Goal: Task Accomplishment & Management: Complete application form

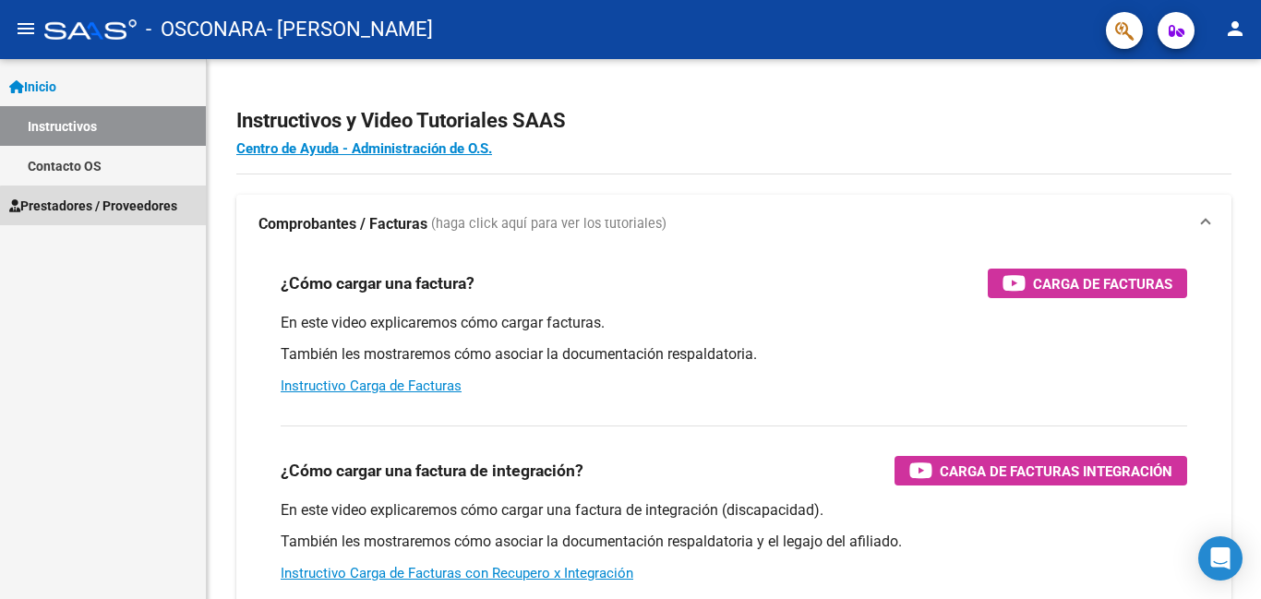
click at [103, 214] on span "Prestadores / Proveedores" at bounding box center [93, 206] width 168 height 20
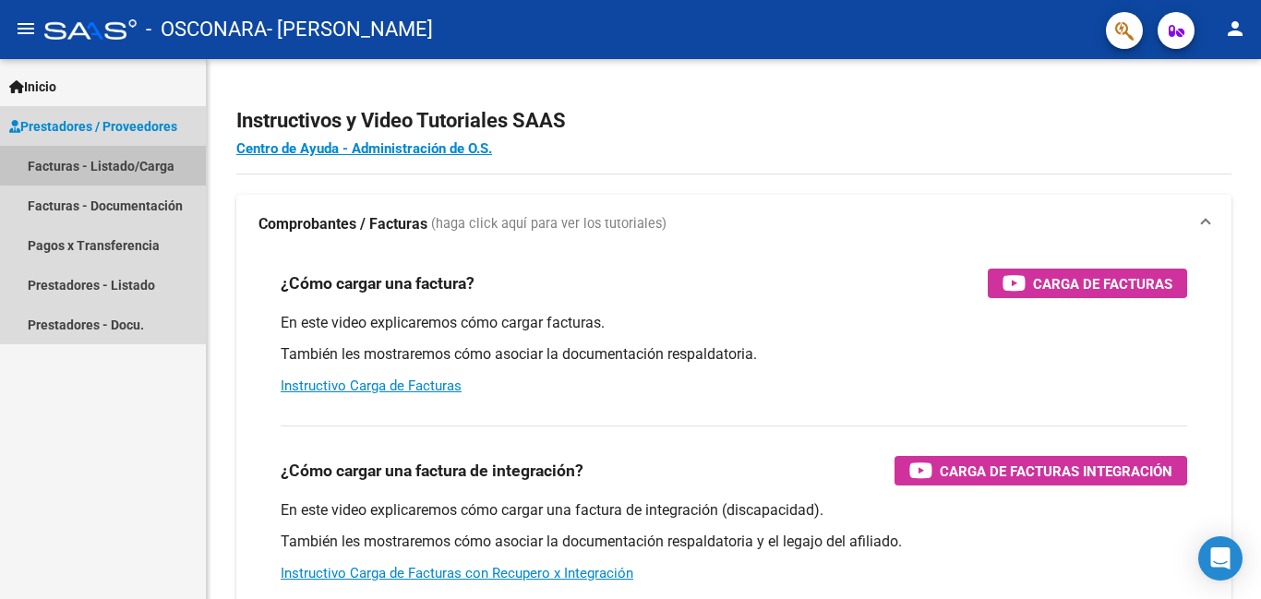
click at [125, 159] on link "Facturas - Listado/Carga" at bounding box center [103, 166] width 206 height 40
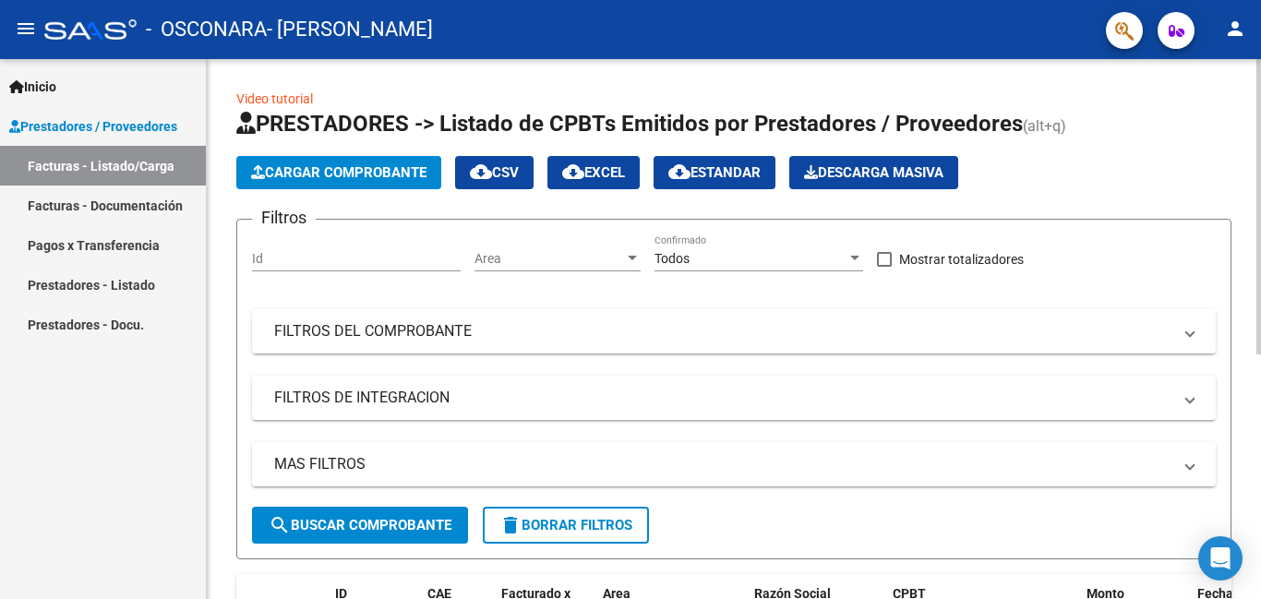
scroll to position [317, 0]
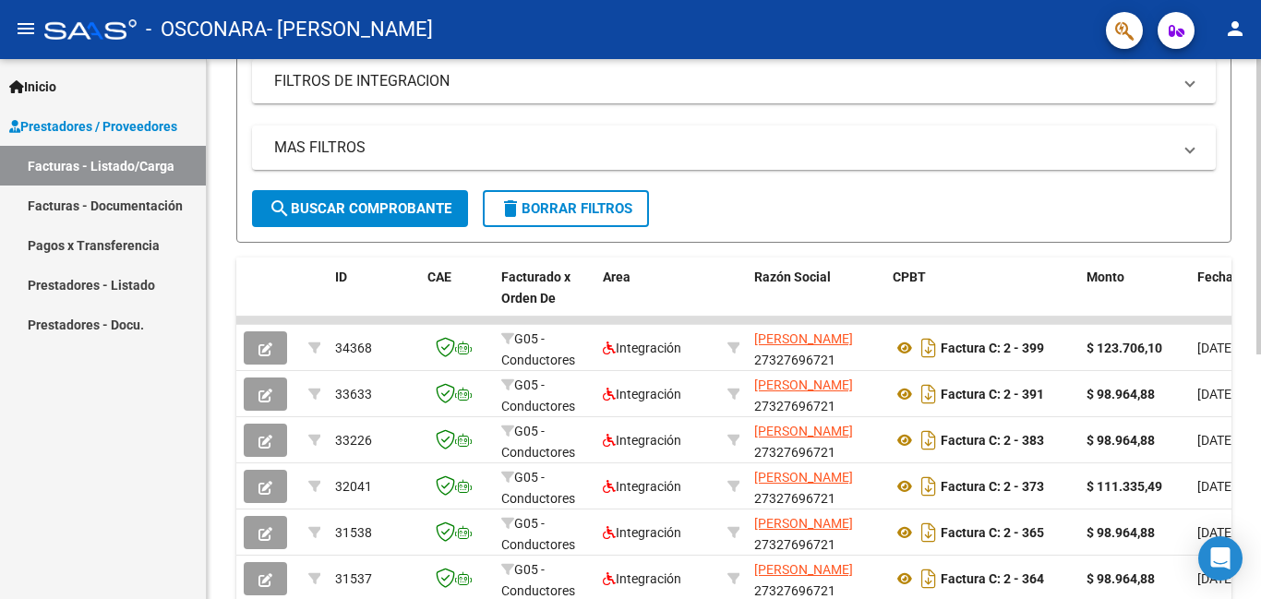
click at [1245, 334] on div "Video tutorial PRESTADORES -> Listado de CPBTs Emitidos por Prestadores / Prove…" at bounding box center [736, 227] width 1059 height 971
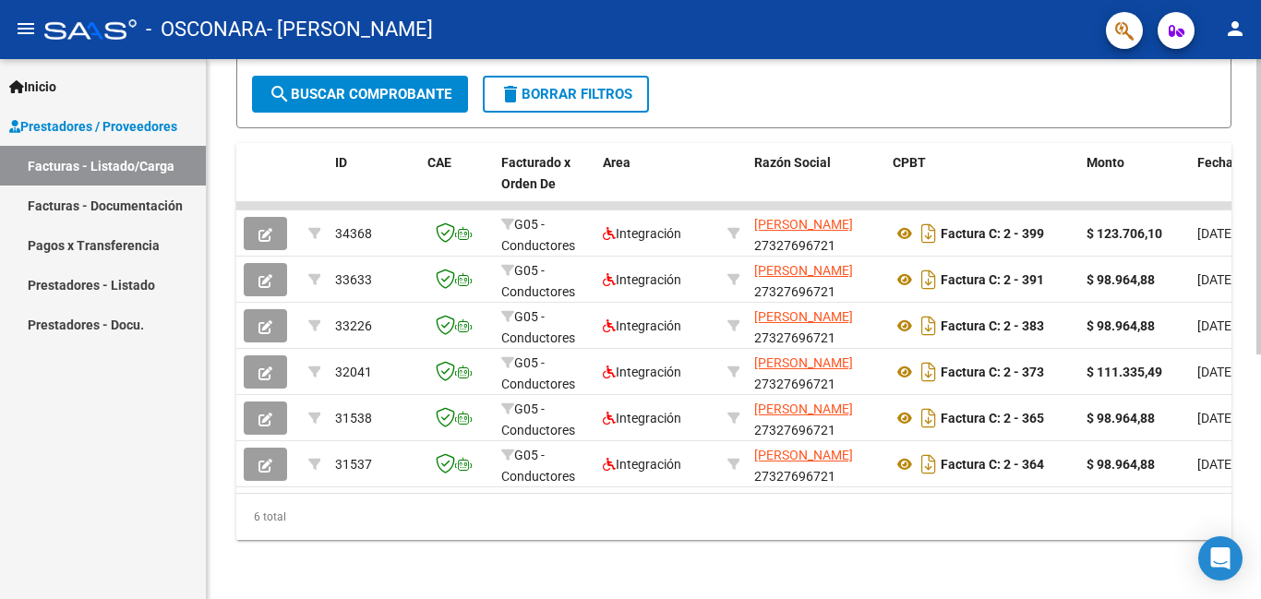
scroll to position [446, 0]
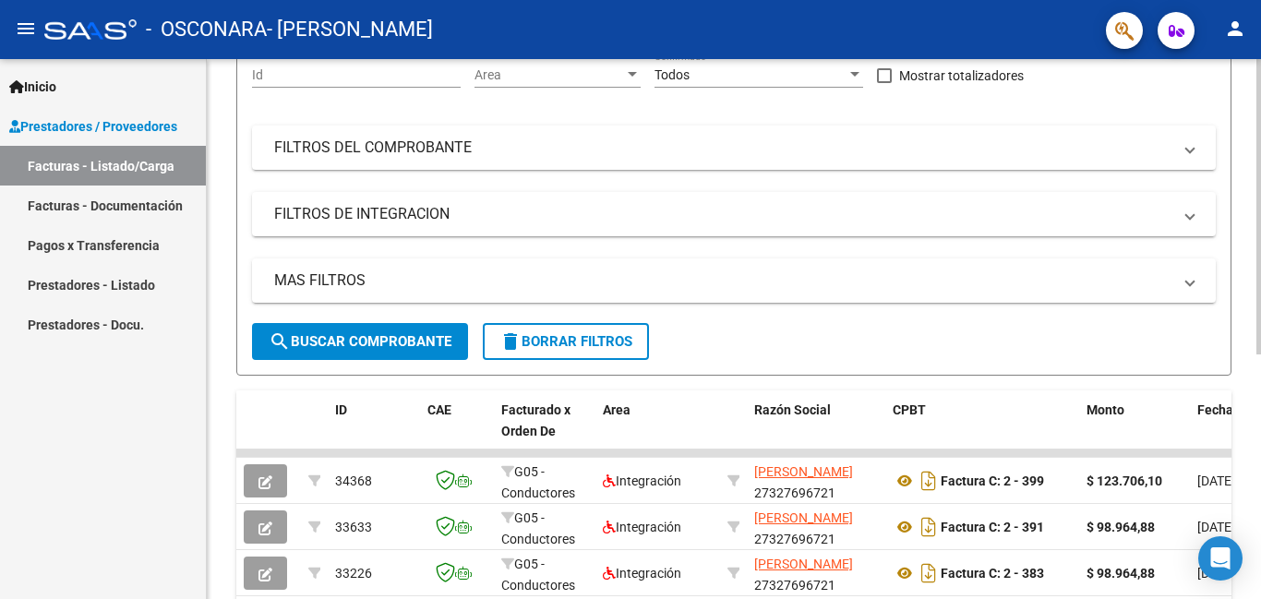
click at [1247, 270] on div at bounding box center [1259, 311] width 5 height 296
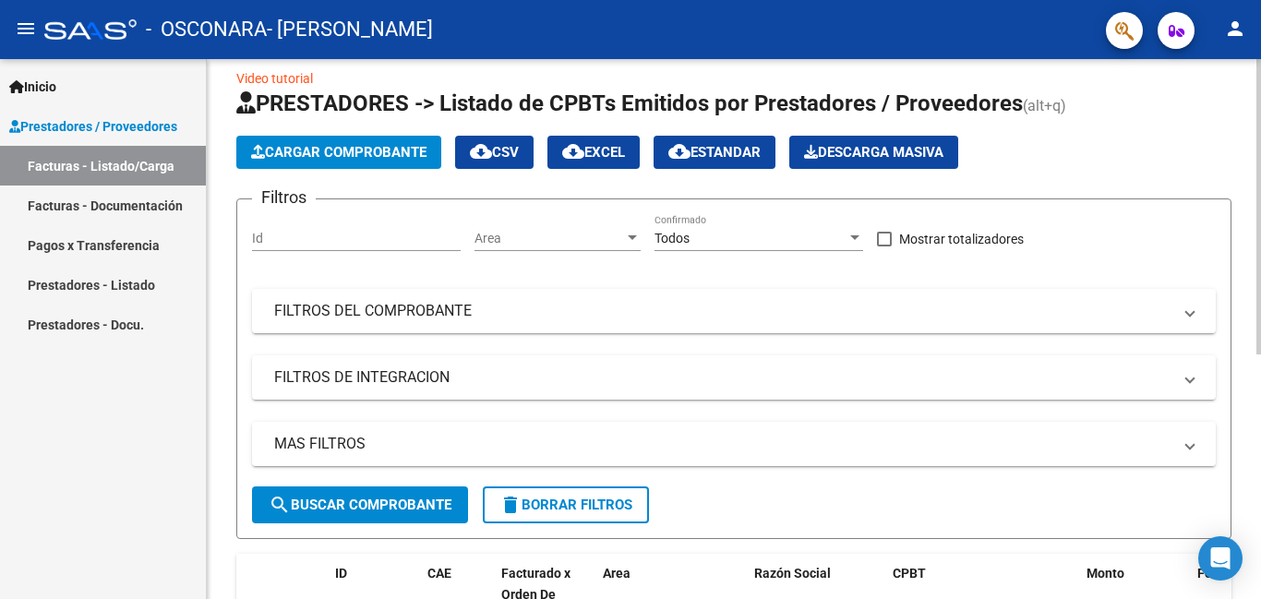
scroll to position [18, 0]
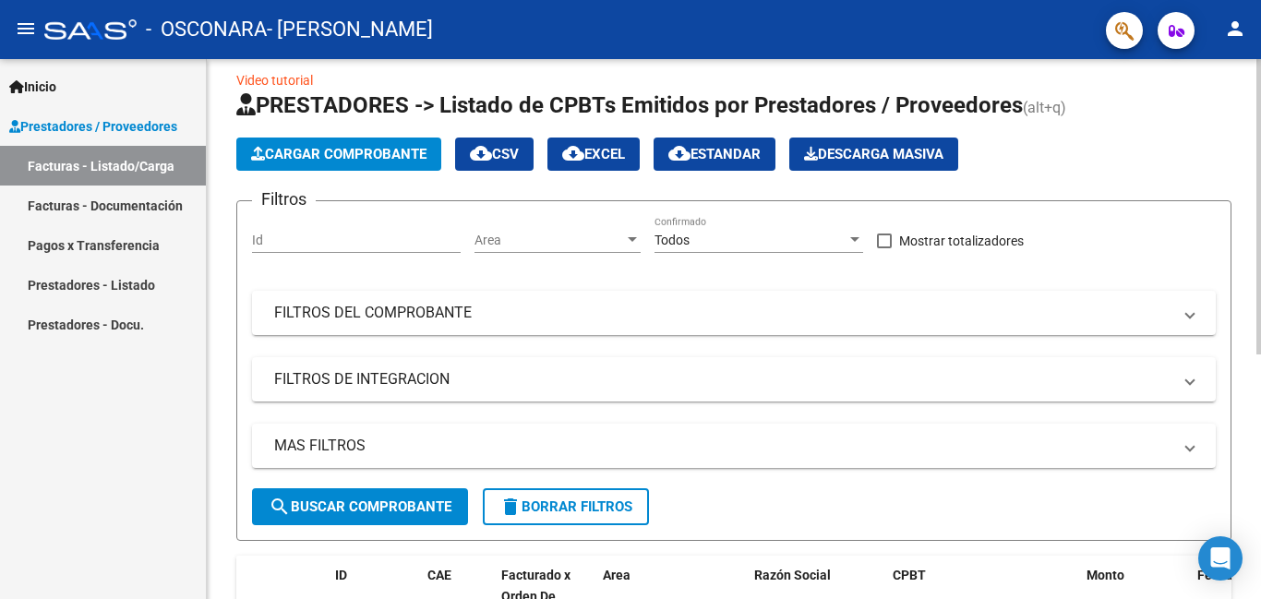
click at [1247, 179] on div at bounding box center [1259, 217] width 5 height 296
click at [361, 155] on span "Cargar Comprobante" at bounding box center [338, 154] width 175 height 17
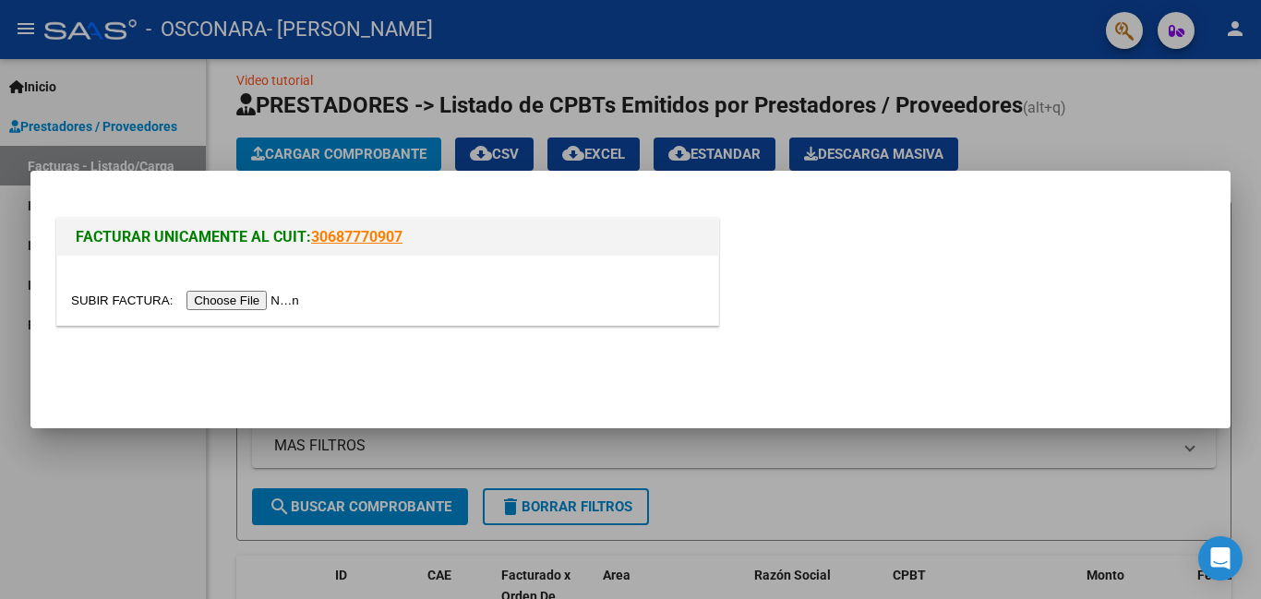
click at [271, 299] on input "file" at bounding box center [188, 300] width 234 height 19
click at [270, 307] on input "file" at bounding box center [188, 300] width 234 height 19
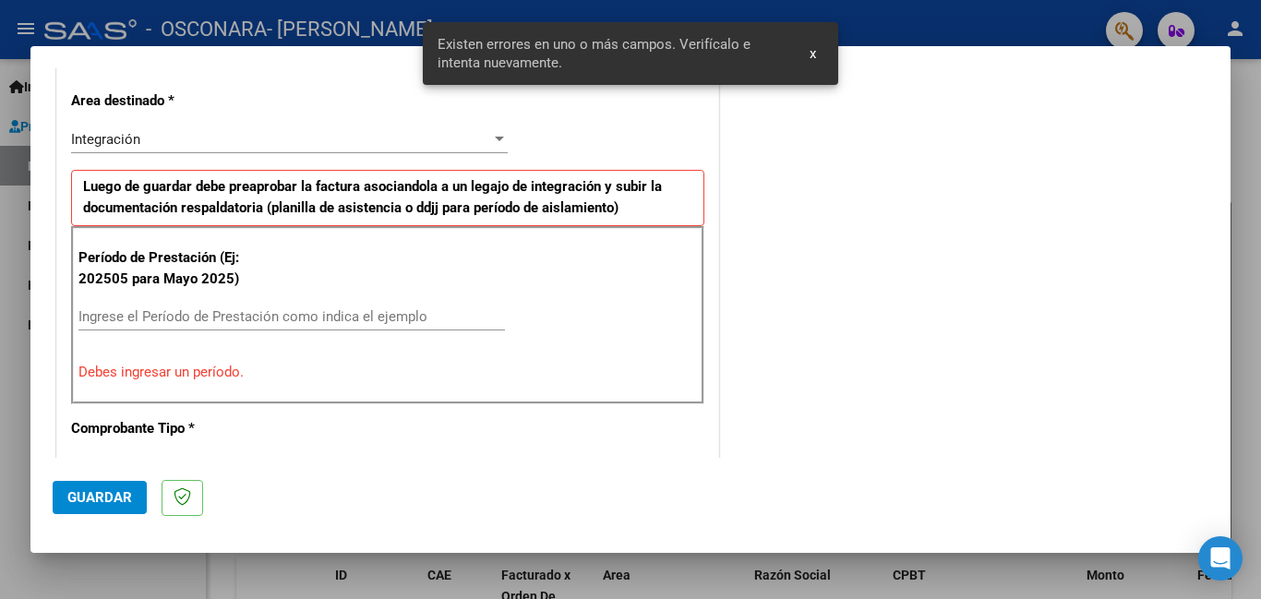
scroll to position [449, 0]
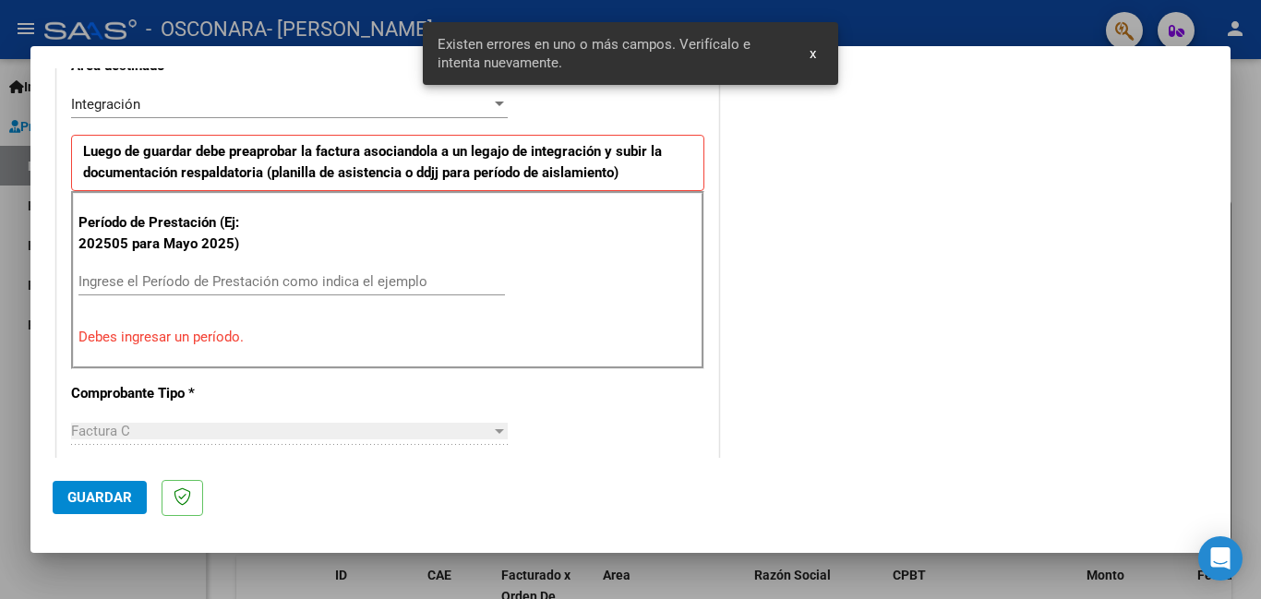
click at [345, 284] on input "Ingrese el Período de Prestación como indica el ejemplo" at bounding box center [291, 281] width 427 height 17
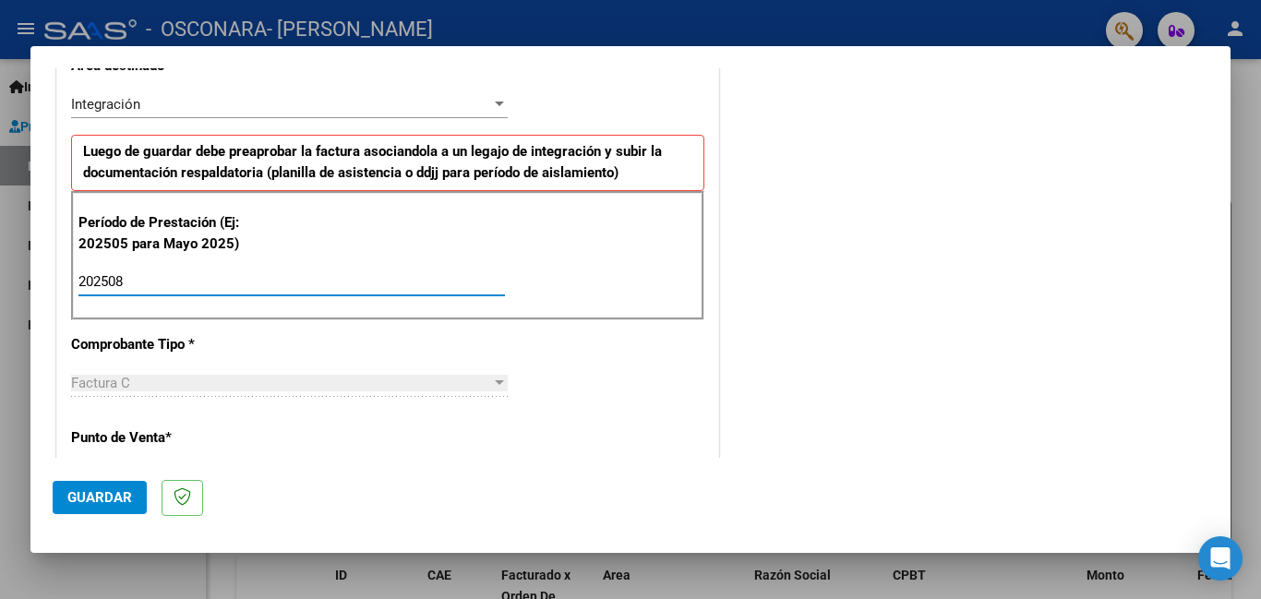
type input "202508"
click at [684, 352] on div "CUIT * 27-32769672-1 Ingresar CUIT ANALISIS PRESTADOR [PERSON_NAME] [PERSON_NAM…" at bounding box center [387, 546] width 661 height 1390
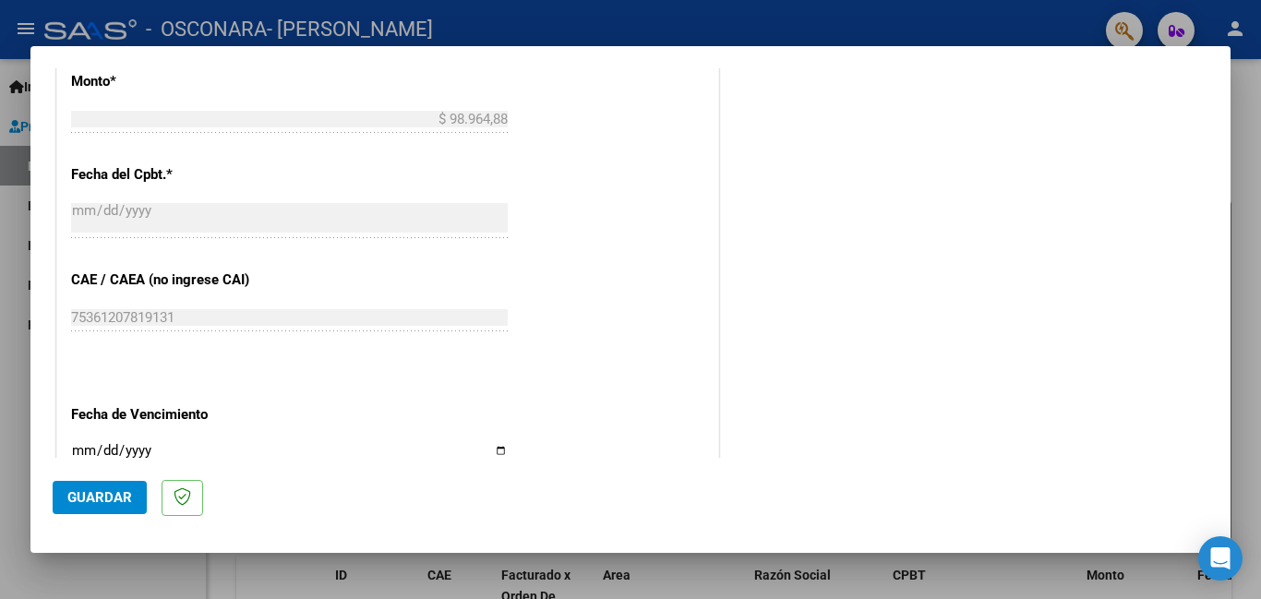
scroll to position [1236, 0]
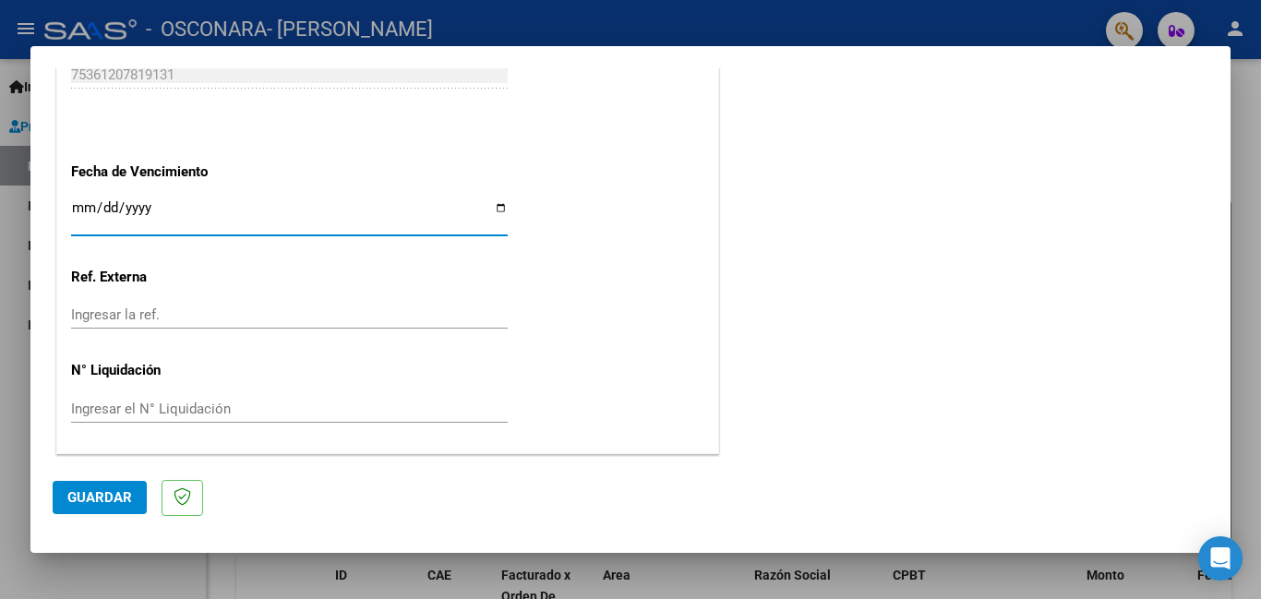
click at [494, 210] on input "Ingresar la fecha" at bounding box center [289, 215] width 437 height 30
click at [495, 206] on input "Ingresar la fecha" at bounding box center [289, 215] width 437 height 30
type input "[DATE]"
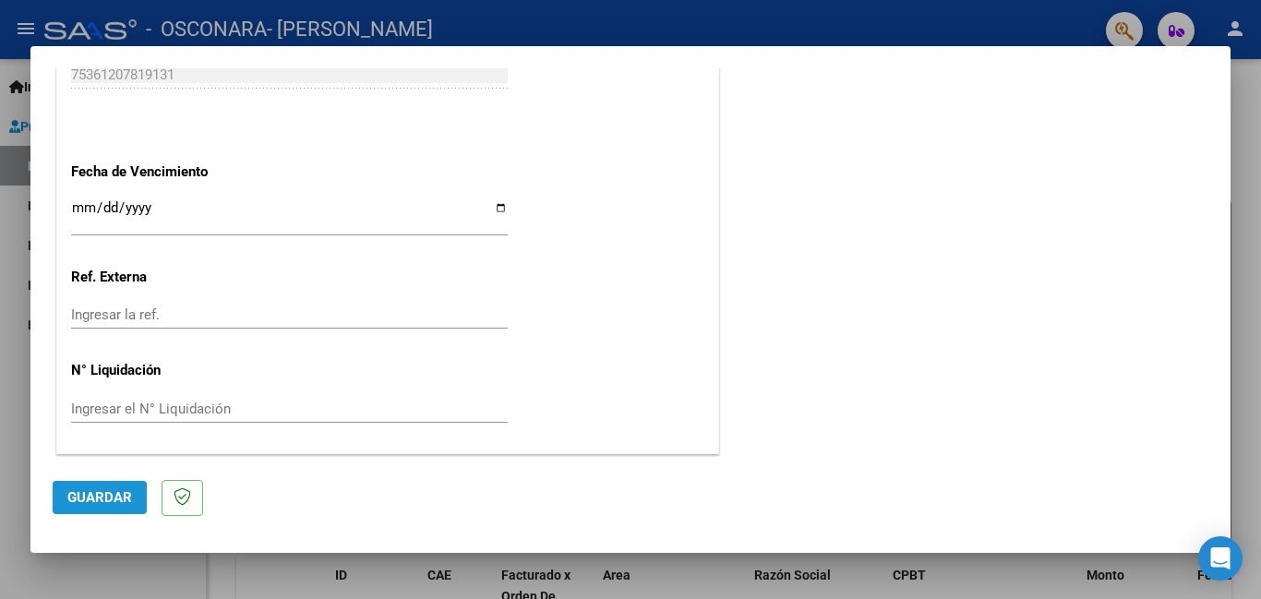
click at [103, 509] on button "Guardar" at bounding box center [100, 497] width 94 height 33
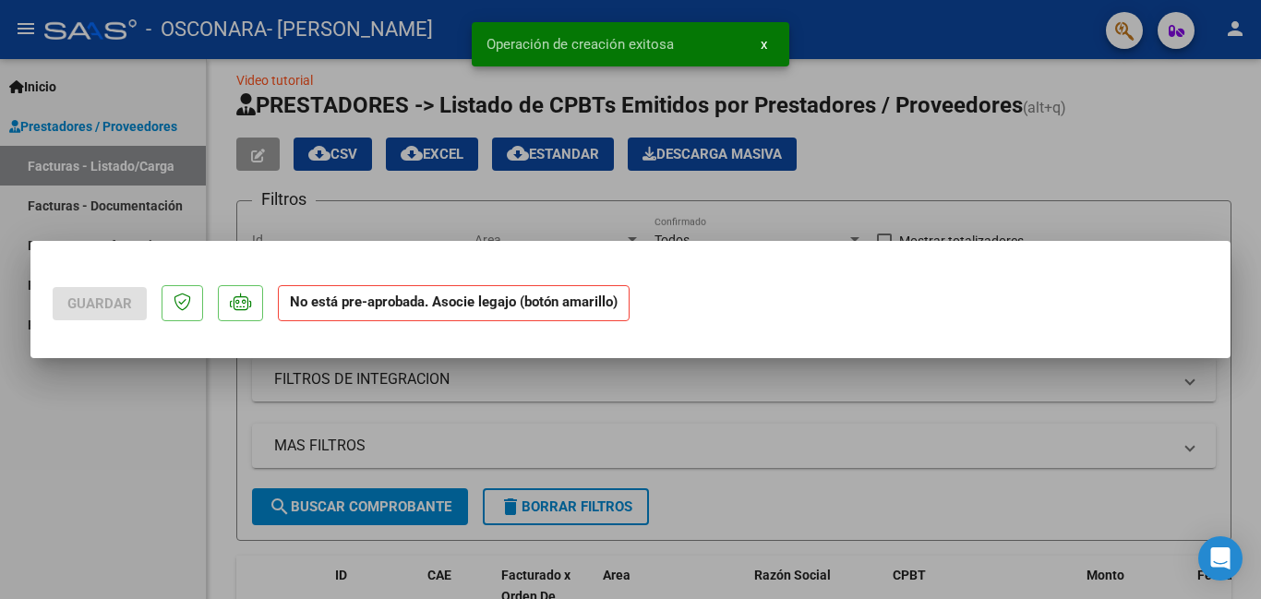
scroll to position [0, 0]
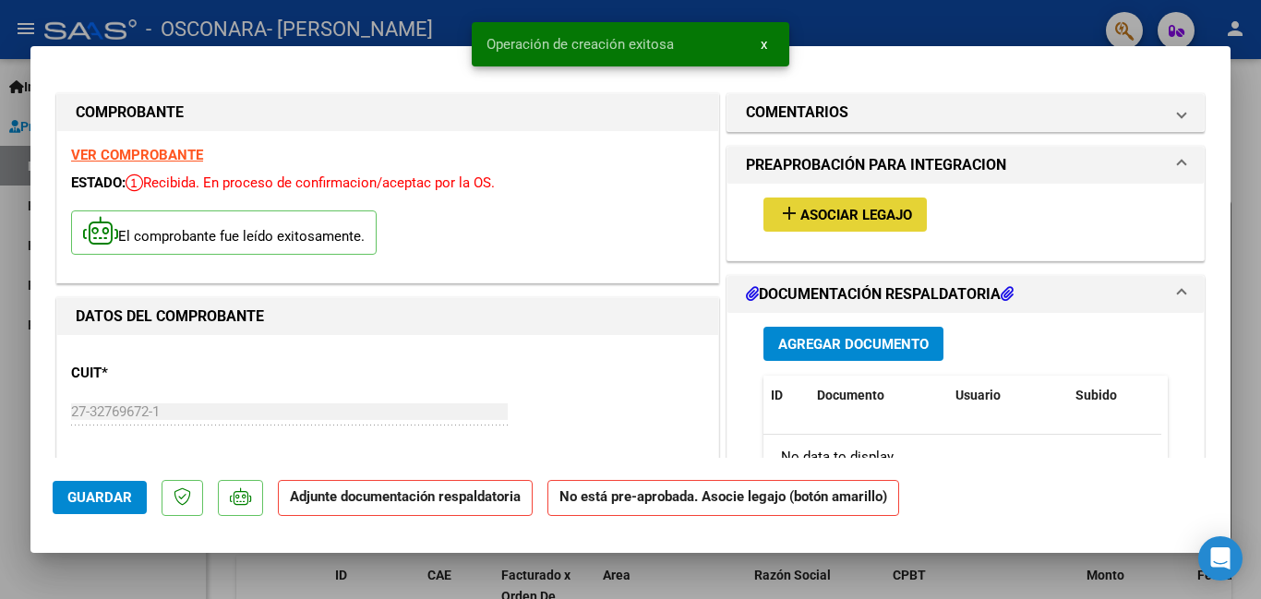
click at [878, 226] on button "add Asociar Legajo" at bounding box center [845, 215] width 163 height 34
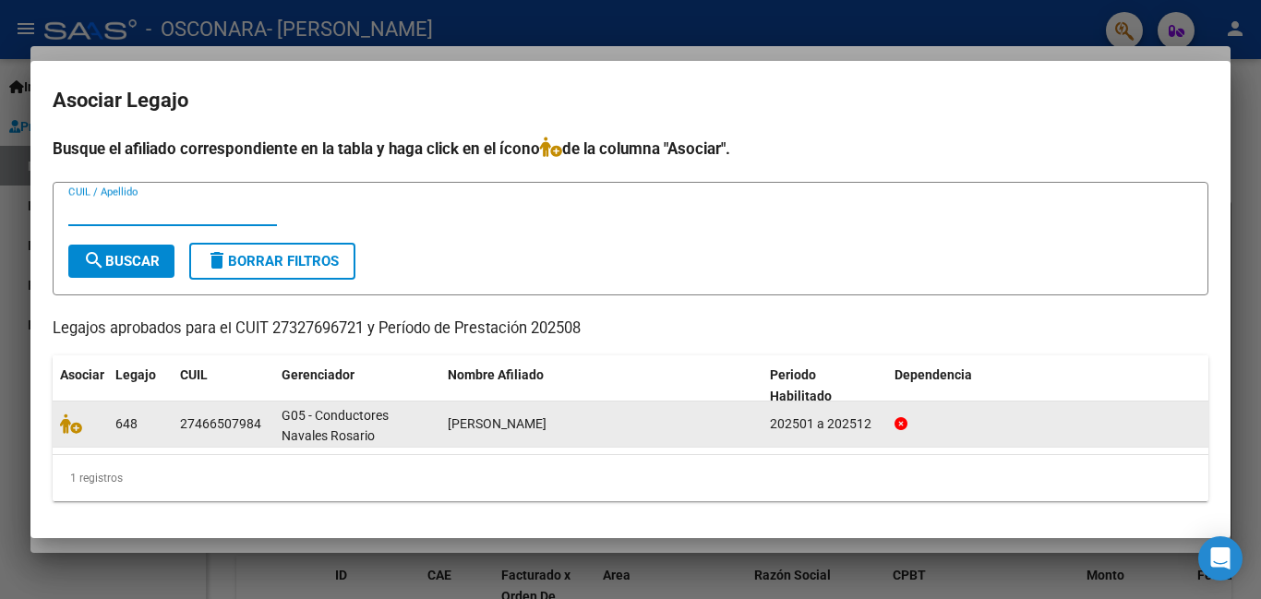
click at [127, 422] on span "648" at bounding box center [126, 423] width 22 height 15
click at [470, 437] on datatable-body-cell "[PERSON_NAME]" at bounding box center [601, 424] width 322 height 45
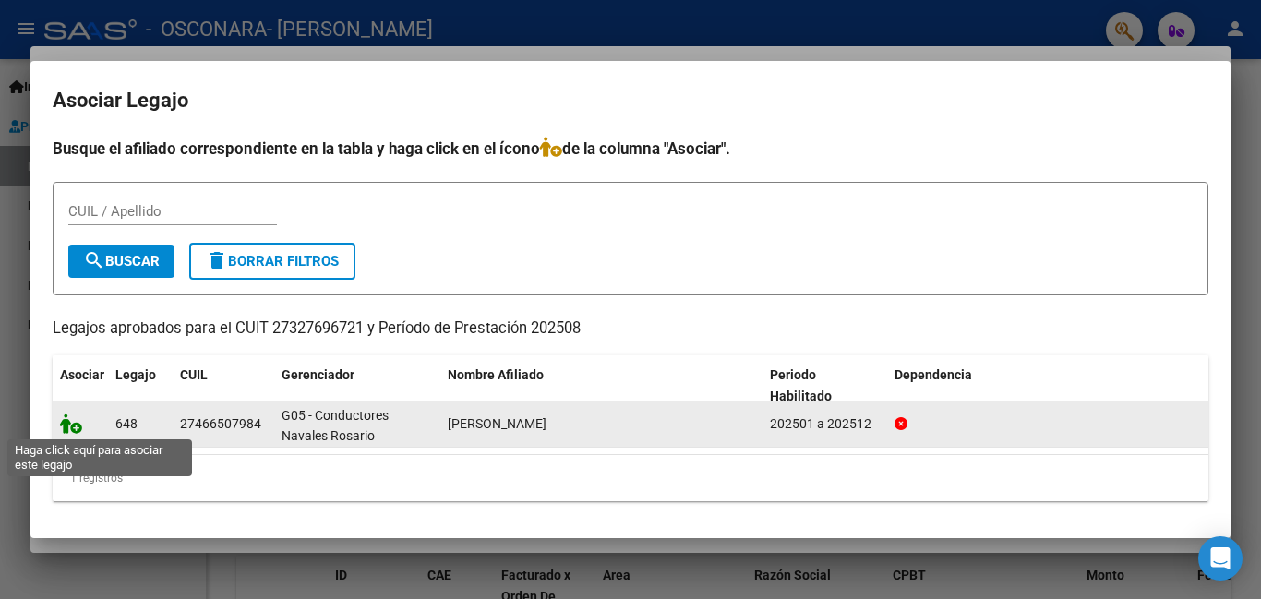
click at [71, 429] on icon at bounding box center [71, 424] width 22 height 20
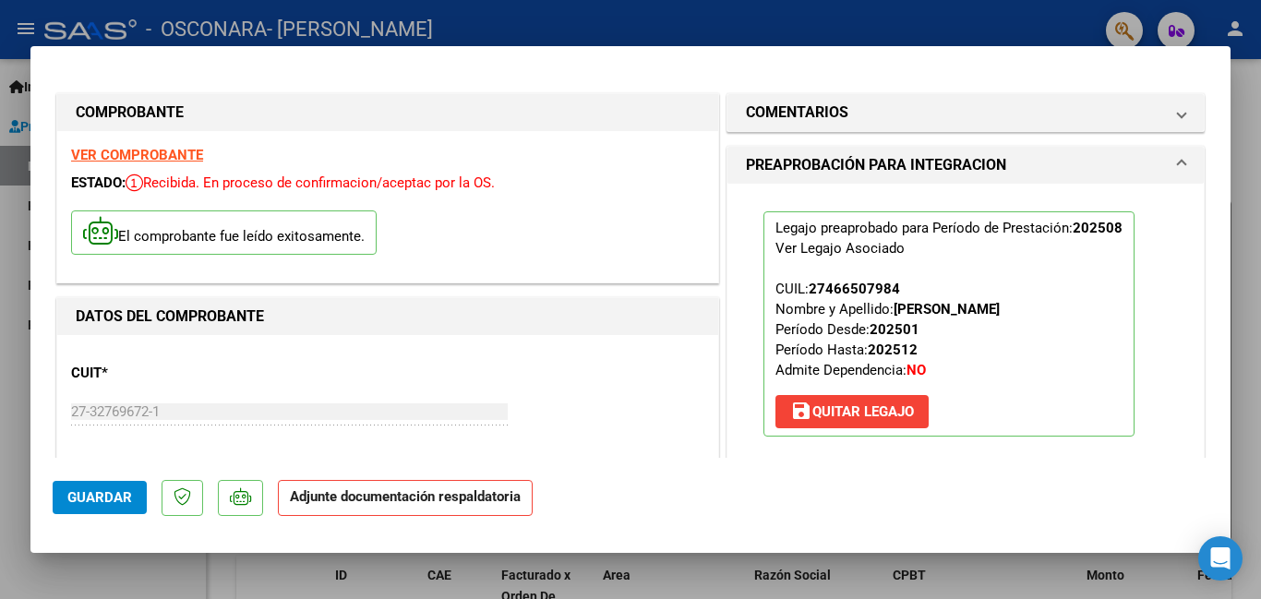
scroll to position [296, 0]
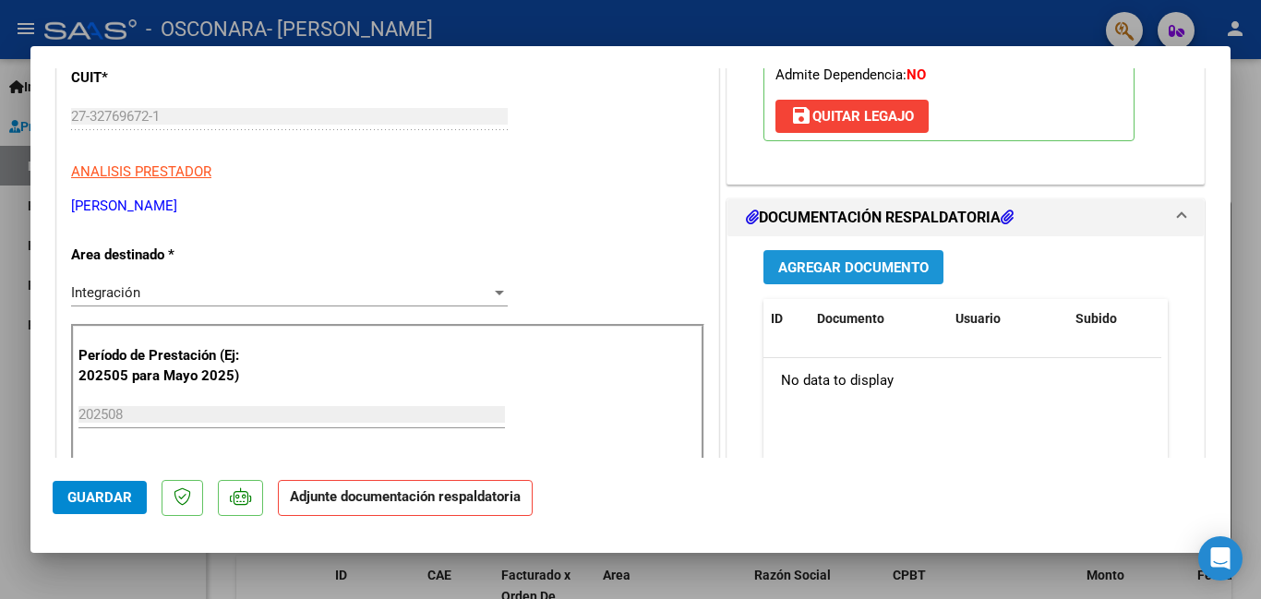
click at [882, 275] on span "Agregar Documento" at bounding box center [853, 267] width 151 height 17
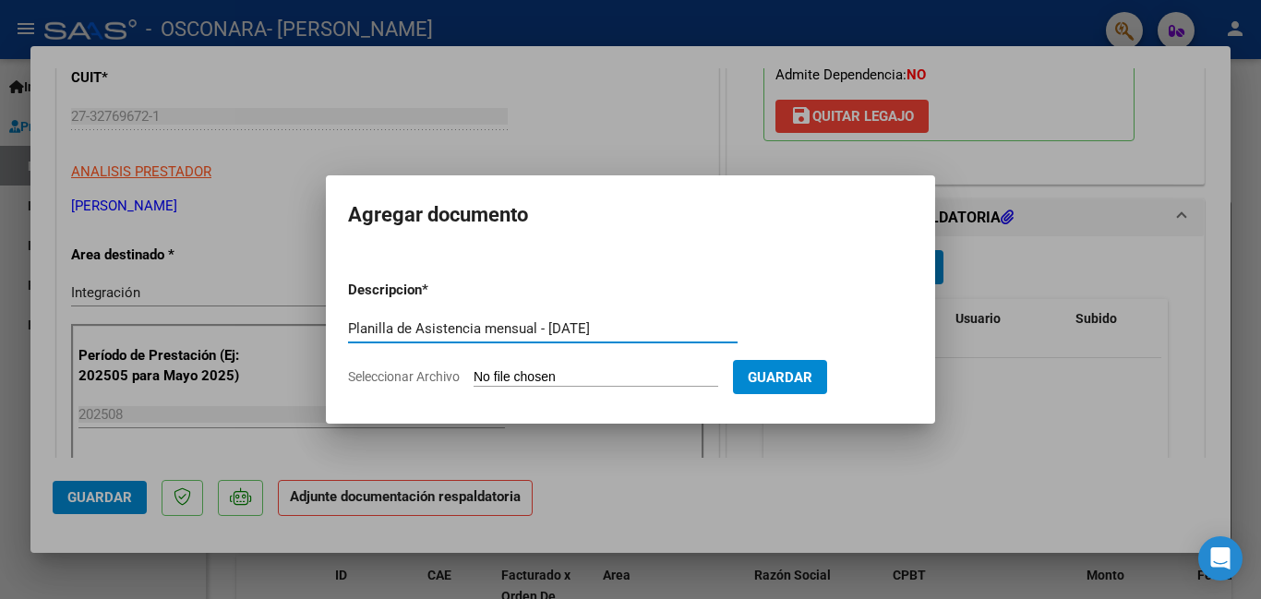
type input "Planilla de Asistencia mensual - [DATE]"
click at [500, 380] on input "Seleccionar Archivo" at bounding box center [596, 378] width 245 height 18
type input "C:\fakepath\Planilla de Asistencia [PERSON_NAME][DATE].pdf"
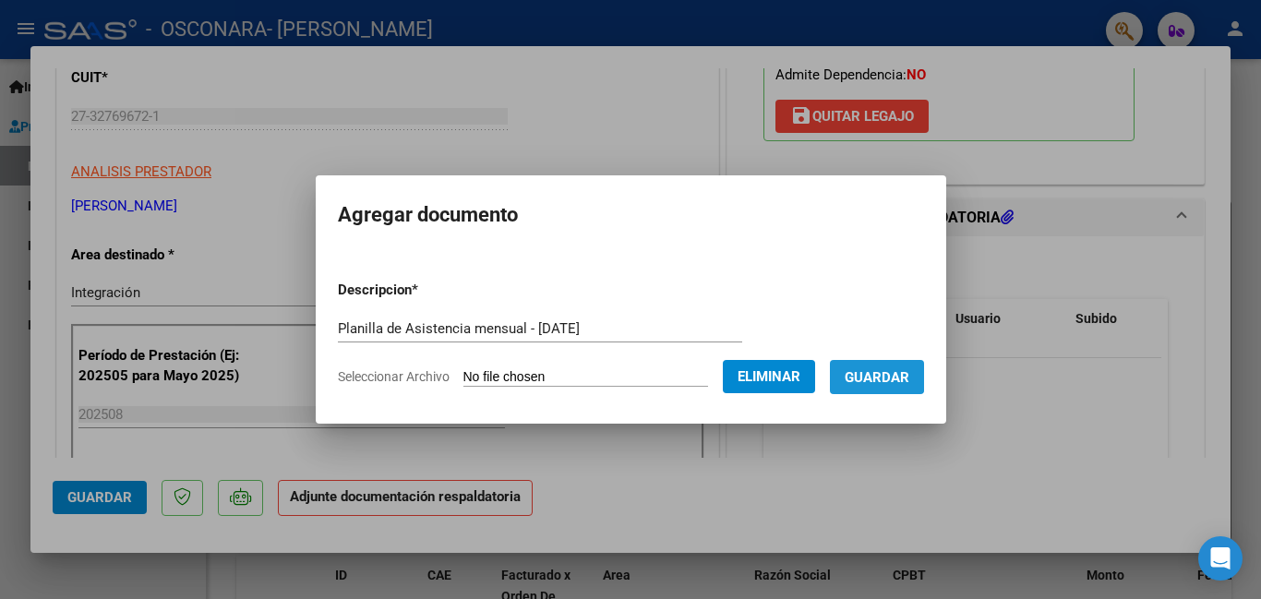
click at [887, 371] on span "Guardar" at bounding box center [877, 377] width 65 height 17
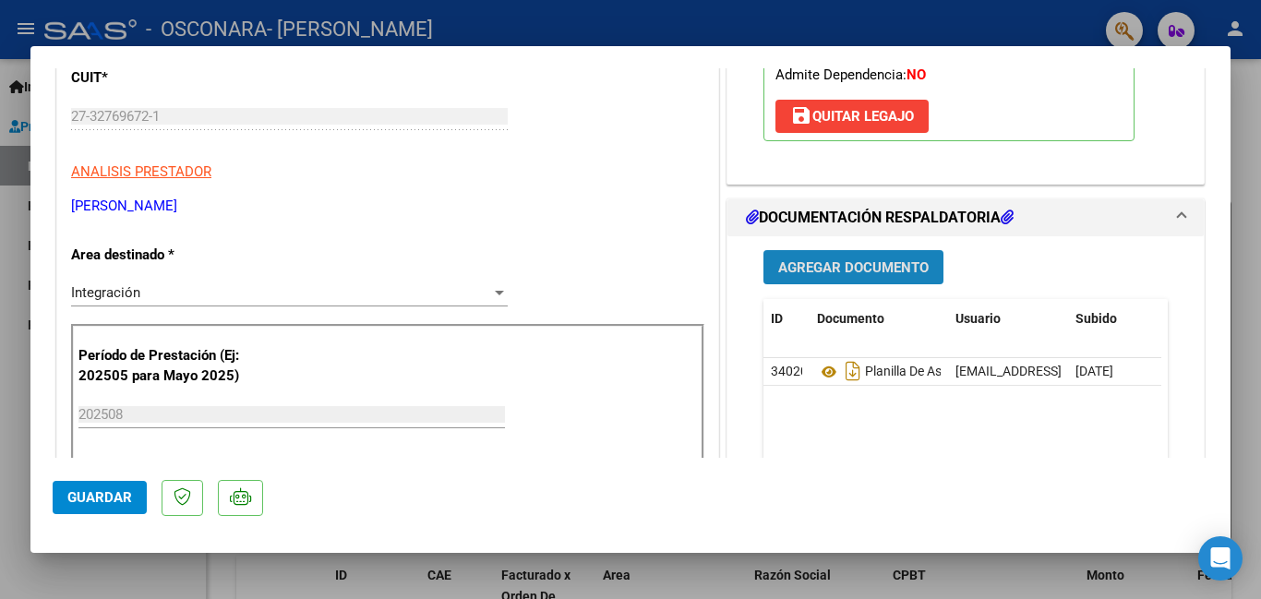
click at [836, 259] on span "Agregar Documento" at bounding box center [853, 267] width 151 height 17
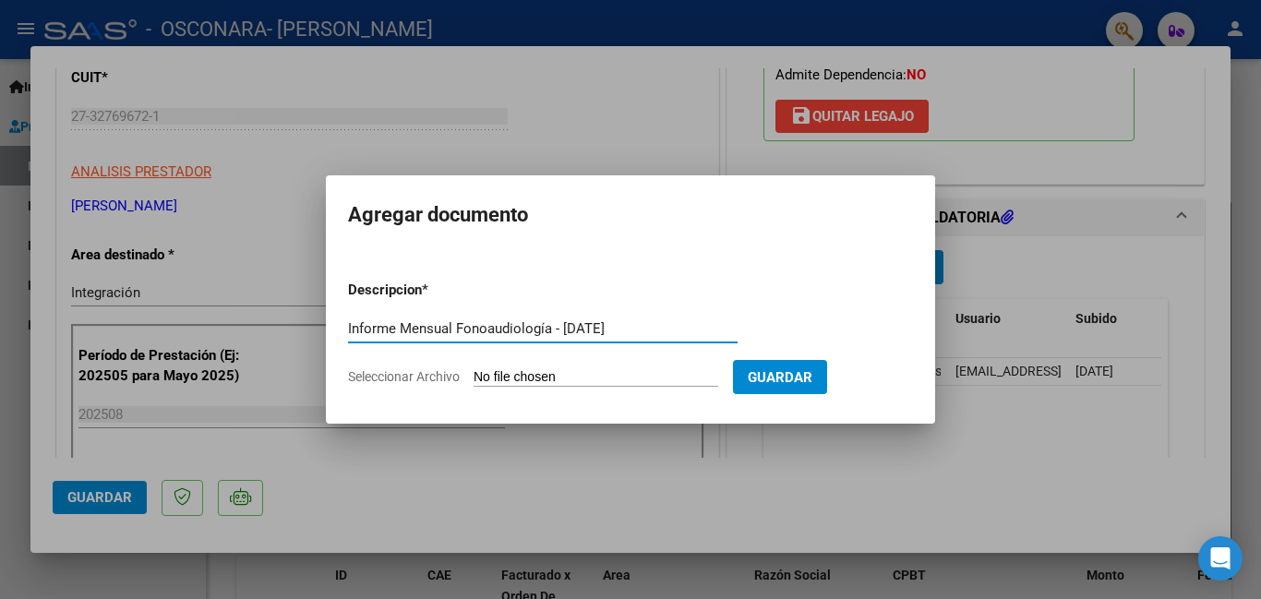
type input "Informe Mensual Fonoaudiología - [DATE]"
click at [609, 377] on input "Seleccionar Archivo" at bounding box center [596, 378] width 245 height 18
type input "C:\fakepath\Informe Mensual [PERSON_NAME] ([DATE]).docx"
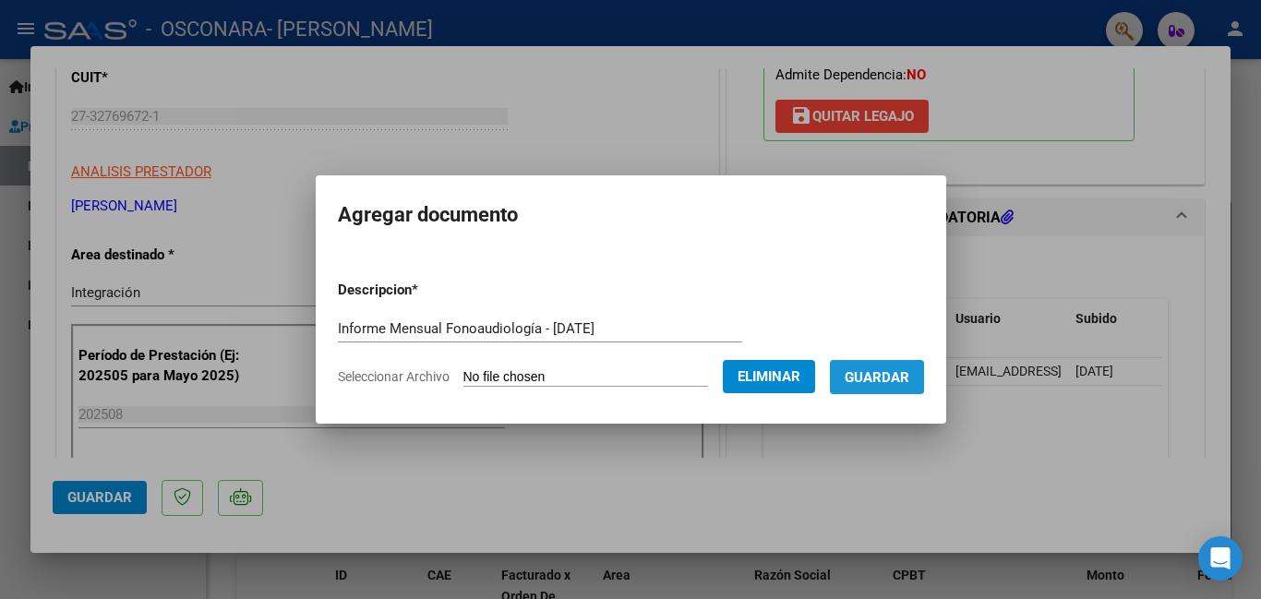
click at [889, 378] on span "Guardar" at bounding box center [877, 377] width 65 height 17
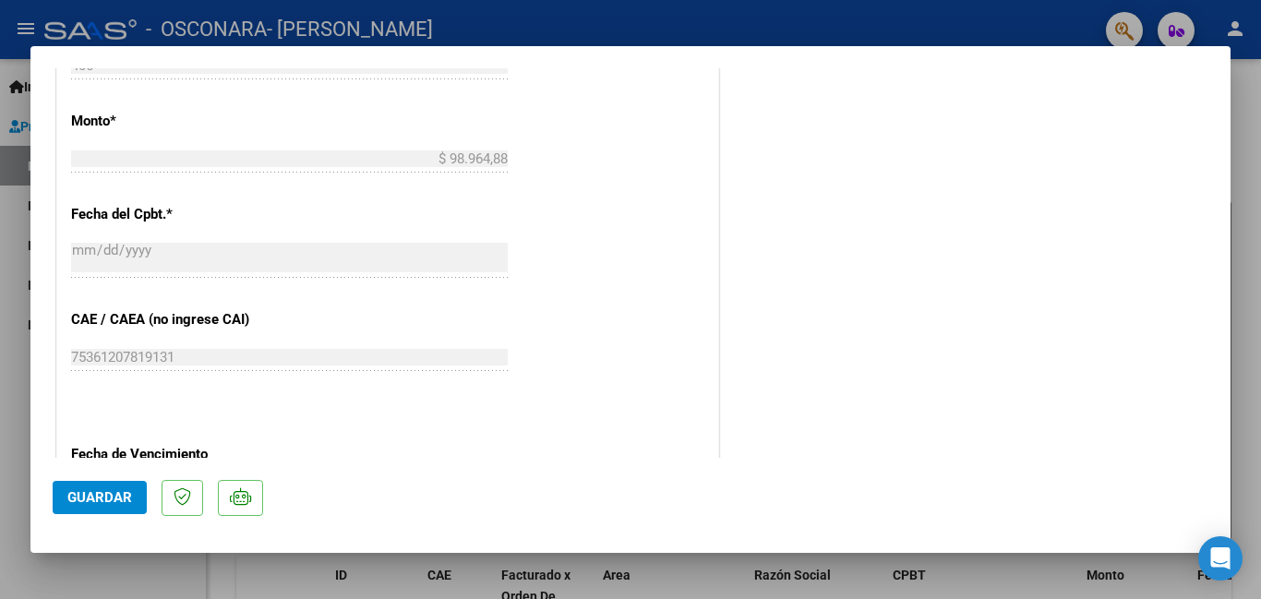
scroll to position [1263, 0]
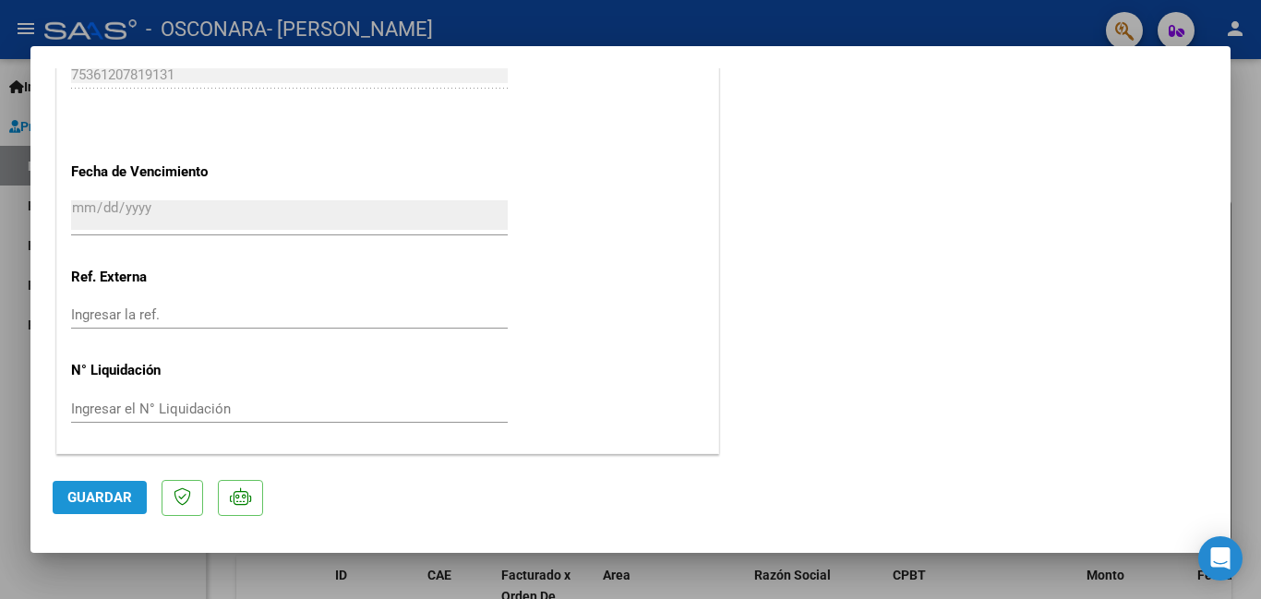
click at [103, 497] on span "Guardar" at bounding box center [99, 497] width 65 height 17
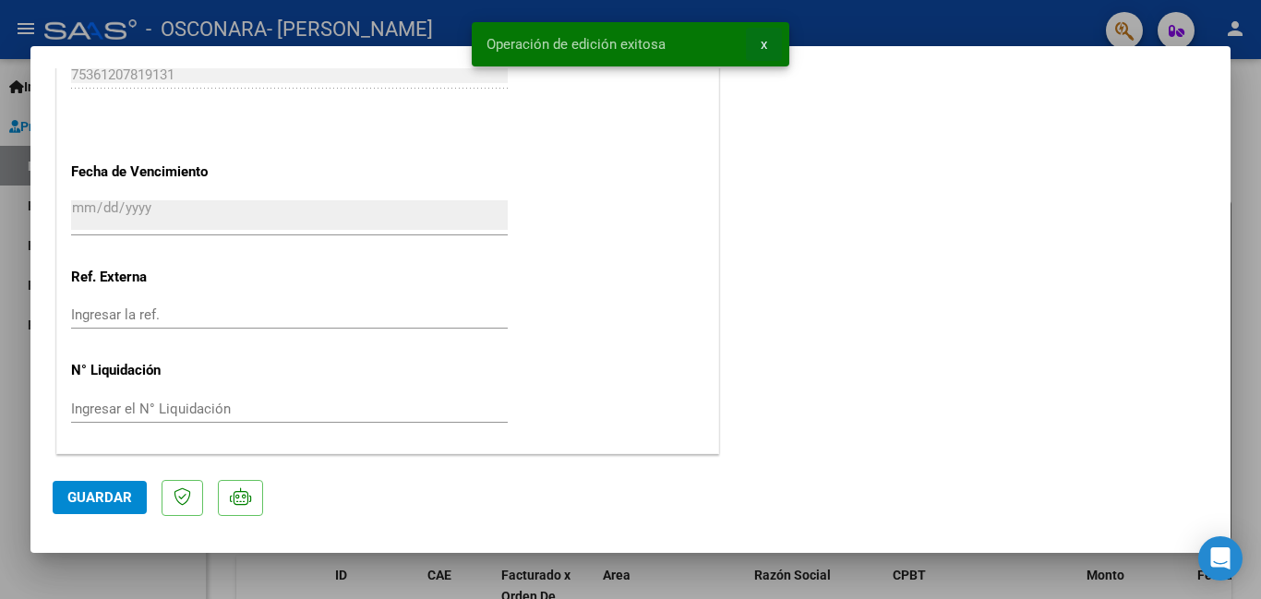
click at [761, 49] on span "x" at bounding box center [764, 44] width 6 height 17
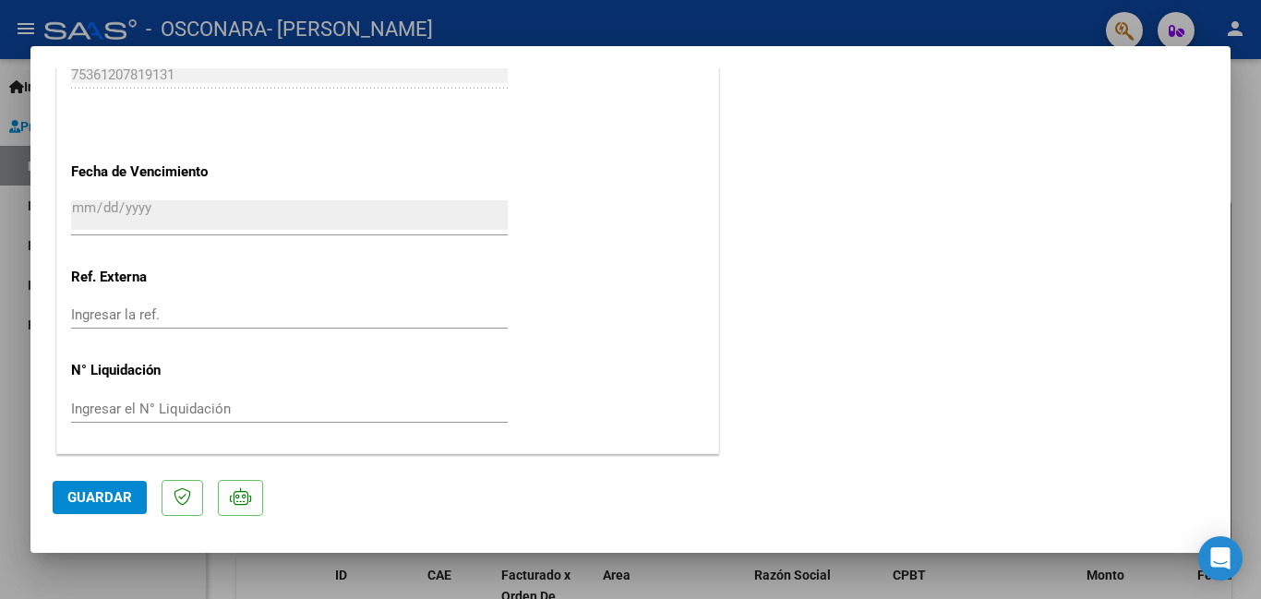
click at [1247, 170] on div at bounding box center [630, 299] width 1261 height 599
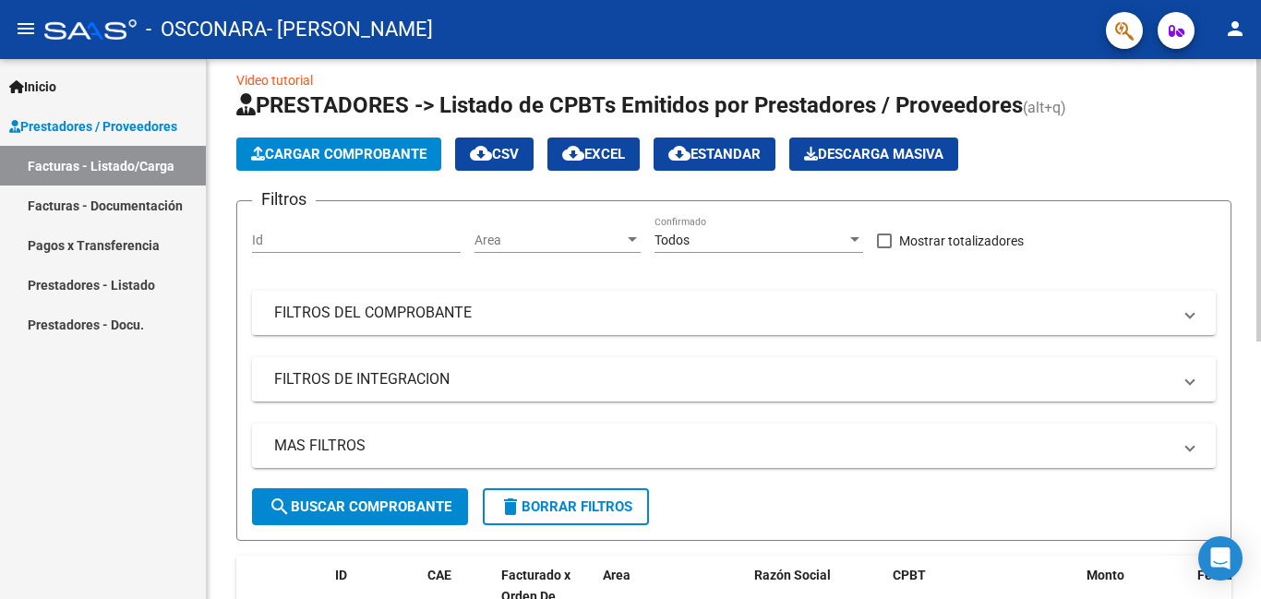
scroll to position [282, 0]
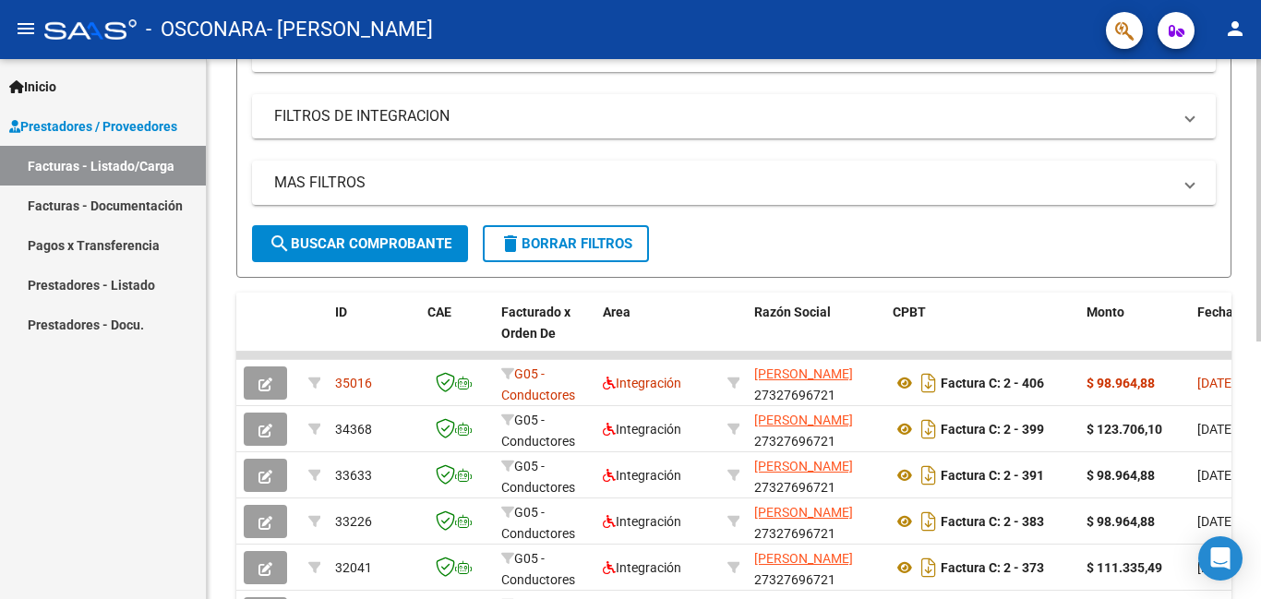
click at [1247, 301] on div at bounding box center [1259, 352] width 5 height 283
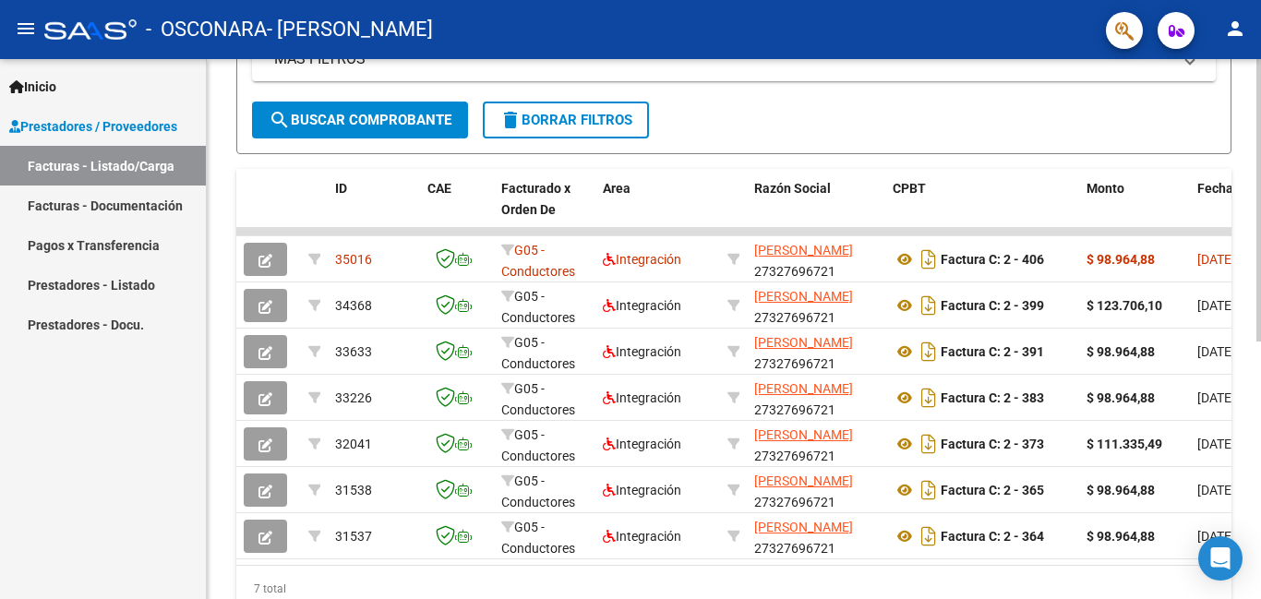
scroll to position [407, 0]
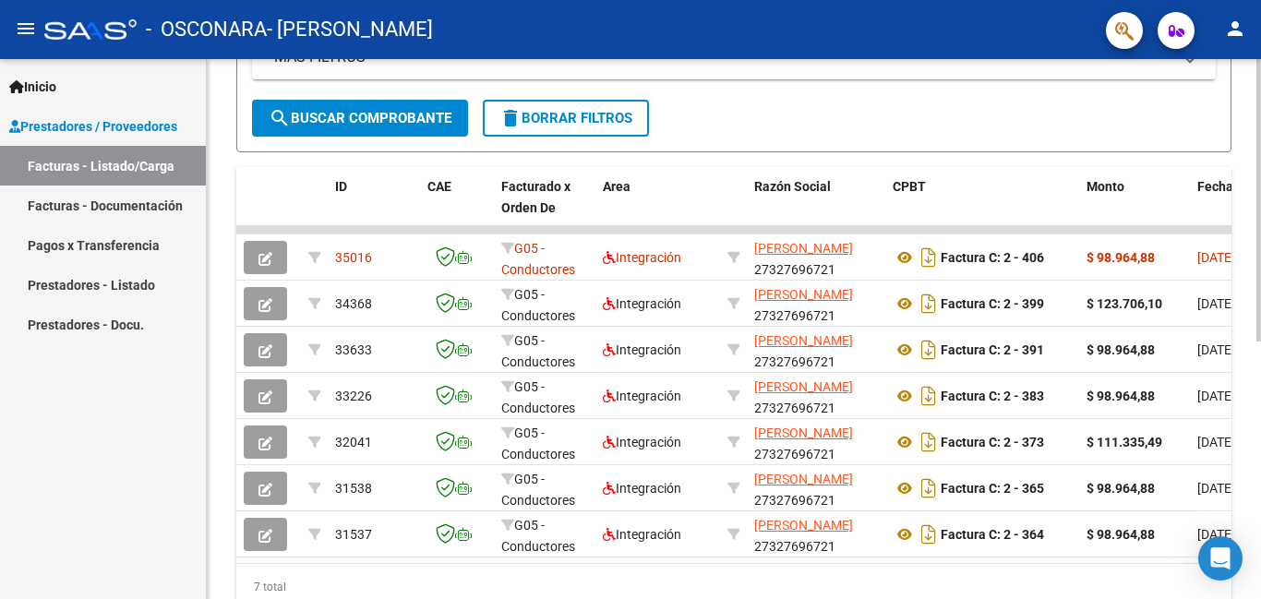
click at [1247, 367] on div at bounding box center [1259, 420] width 5 height 283
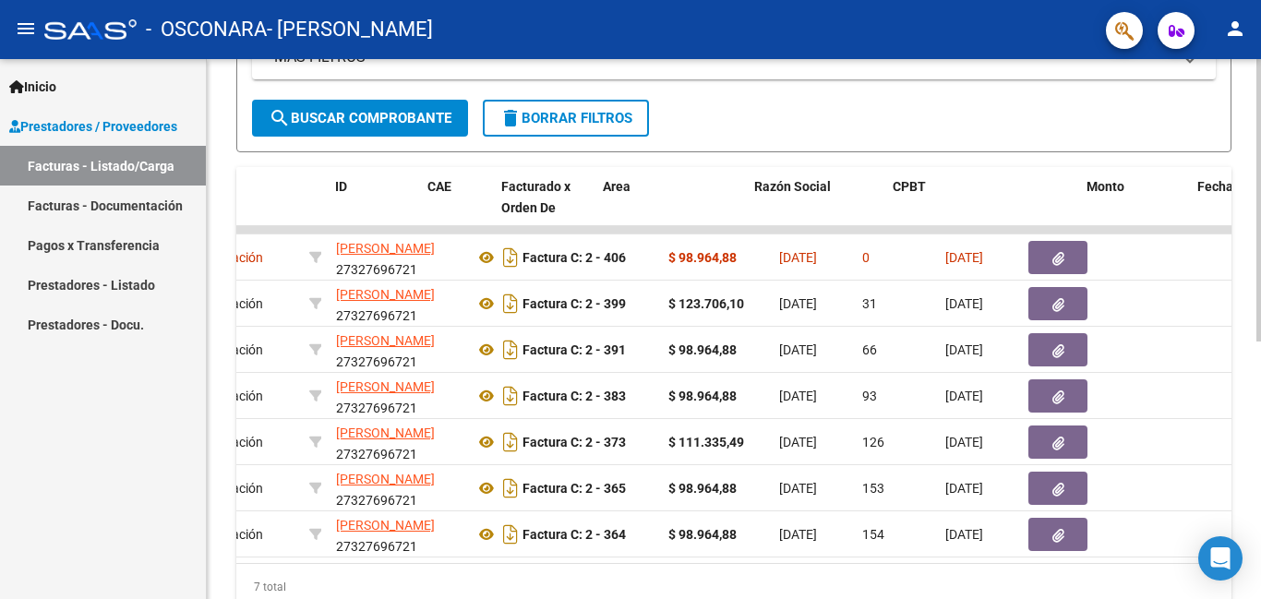
scroll to position [0, 0]
